Goal: Navigation & Orientation: Understand site structure

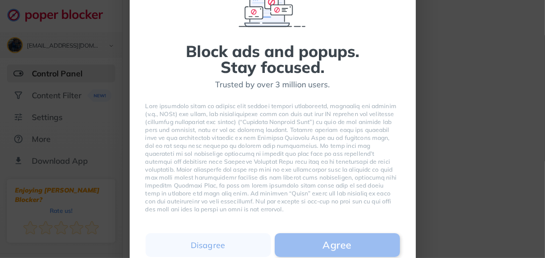
click at [366, 242] on button "Agree" at bounding box center [337, 245] width 125 height 24
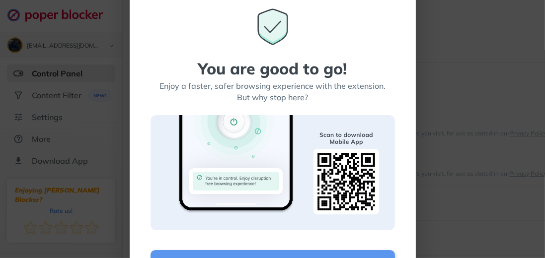
click at [20, 137] on div "You are good to go! Enjoy a faster, safer browsing experience with the extensio…" at bounding box center [272, 129] width 545 height 258
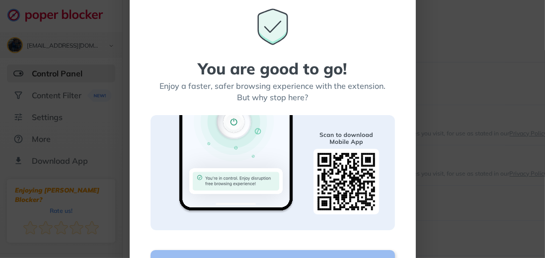
click at [229, 252] on button "Start Now" at bounding box center [272, 262] width 244 height 24
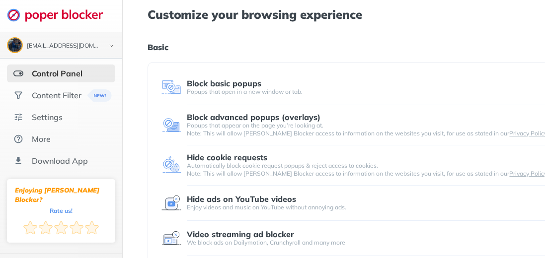
click at [116, 47] on img at bounding box center [111, 46] width 12 height 10
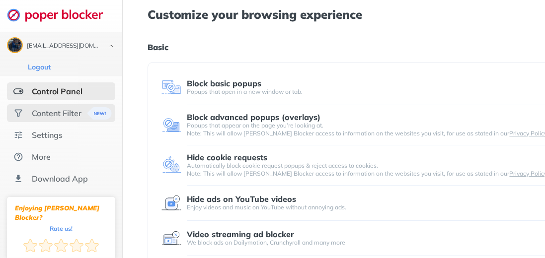
click at [52, 115] on div "Content Filter" at bounding box center [57, 113] width 50 height 10
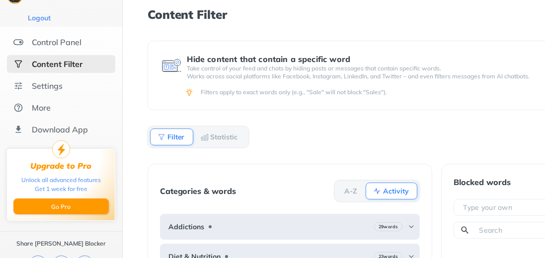
scroll to position [57, 0]
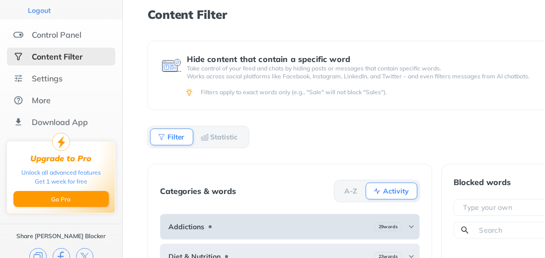
click at [413, 226] on img at bounding box center [411, 227] width 8 height 8
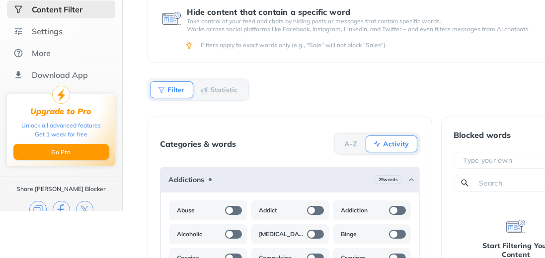
scroll to position [46, 0]
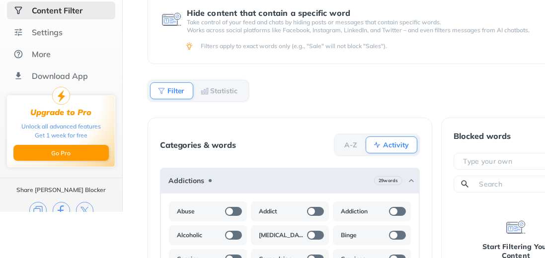
click at [403, 142] on b "Activity" at bounding box center [396, 145] width 26 height 6
click at [391, 143] on b "Activity" at bounding box center [396, 145] width 26 height 6
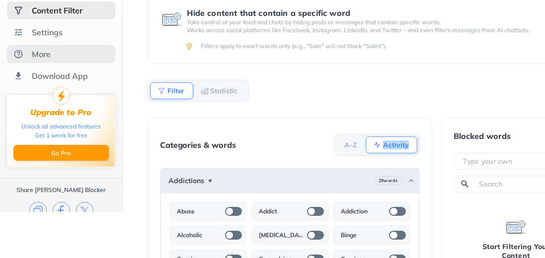
click at [77, 57] on div "More" at bounding box center [61, 54] width 108 height 18
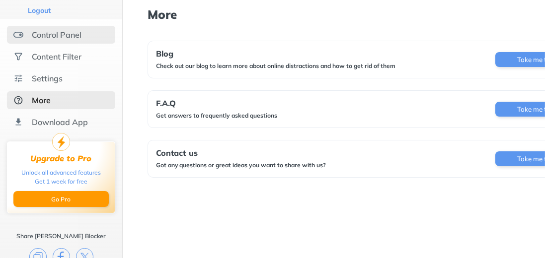
click at [77, 36] on div "Control Panel" at bounding box center [57, 35] width 50 height 10
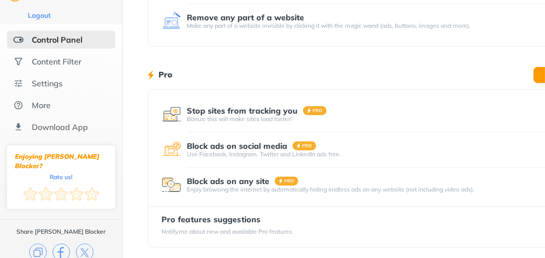
scroll to position [254, 0]
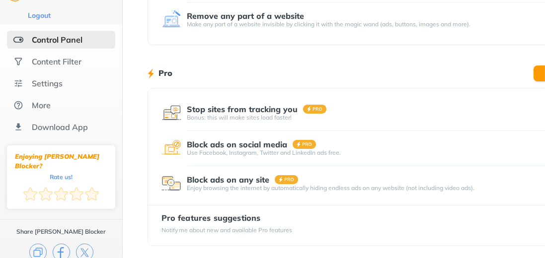
click at [235, 152] on div "Use Facebook, Instagram, Twitter and LinkedIn ads free." at bounding box center [369, 153] width 365 height 8
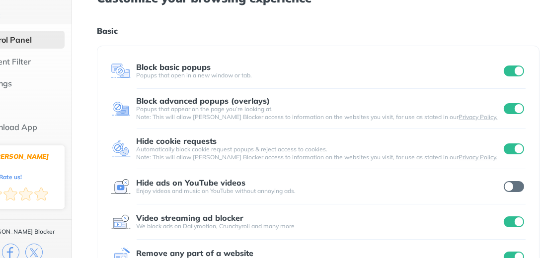
scroll to position [0, 51]
